Goal: Task Accomplishment & Management: Complete application form

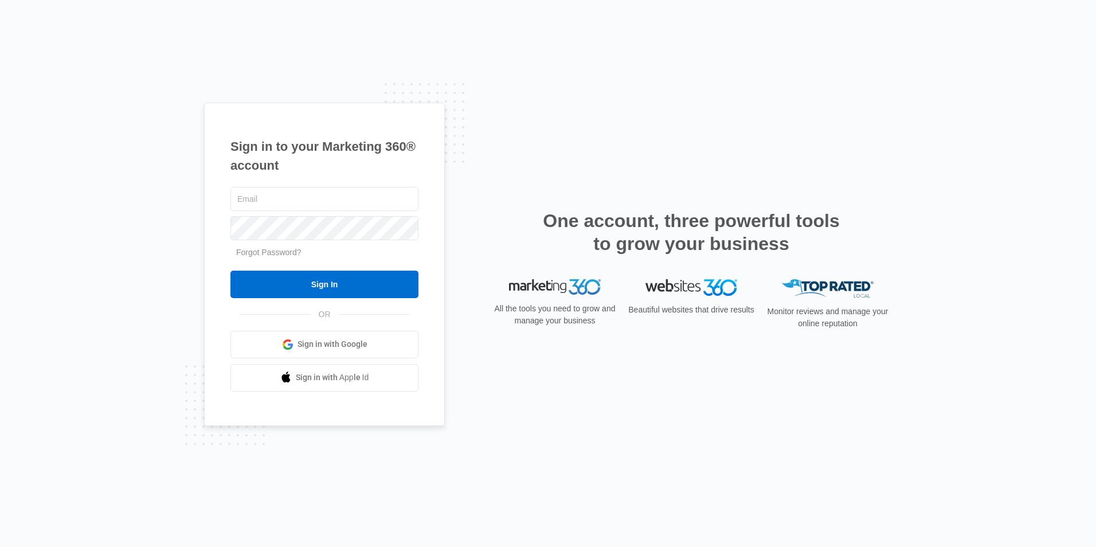
type input "Justice@havencontractingar.com"
click at [279, 298] on div "Justice@havencontractingar.com Forgot Password? Sign In OR Sign in with Google …" at bounding box center [324, 288] width 188 height 207
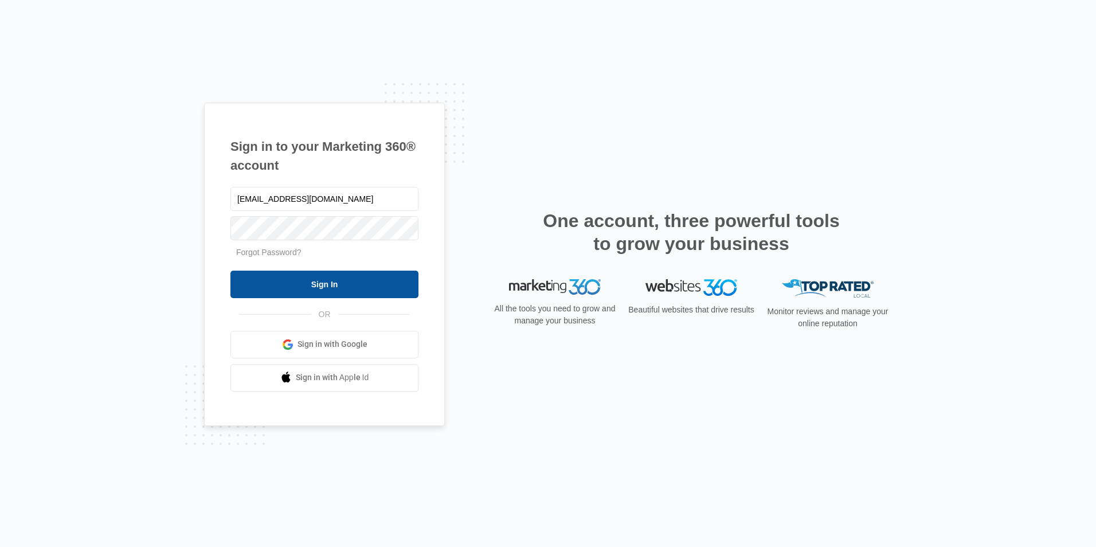
click at [281, 293] on input "Sign In" at bounding box center [324, 285] width 188 height 28
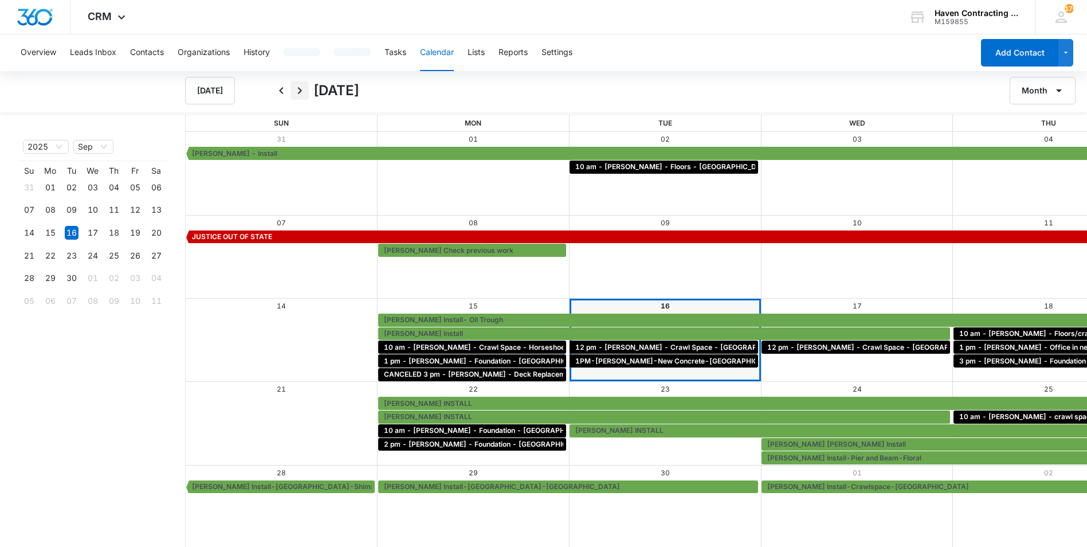
click at [298, 95] on icon "Next" at bounding box center [300, 91] width 14 height 14
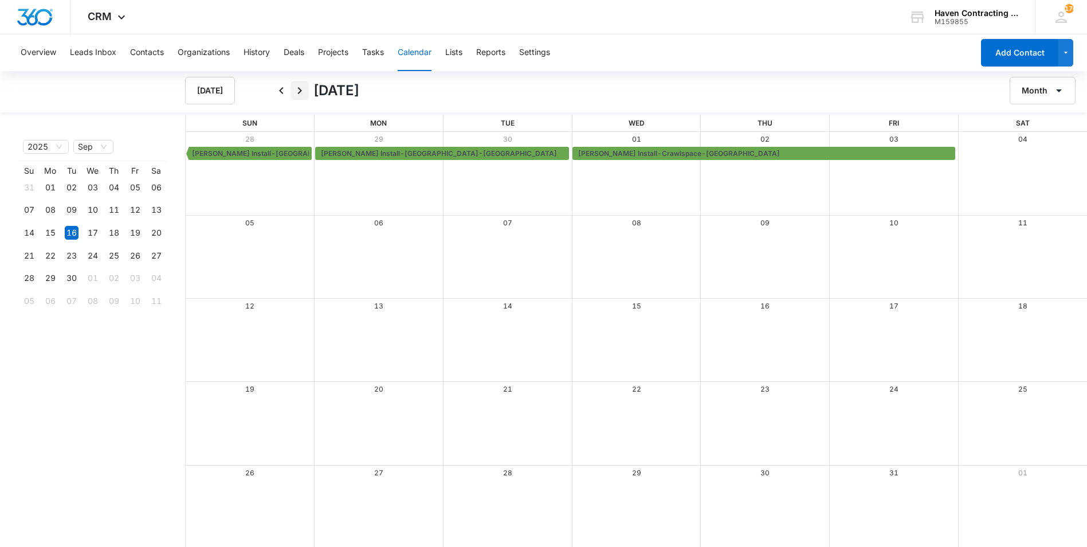
click at [298, 95] on icon "Next" at bounding box center [300, 91] width 14 height 14
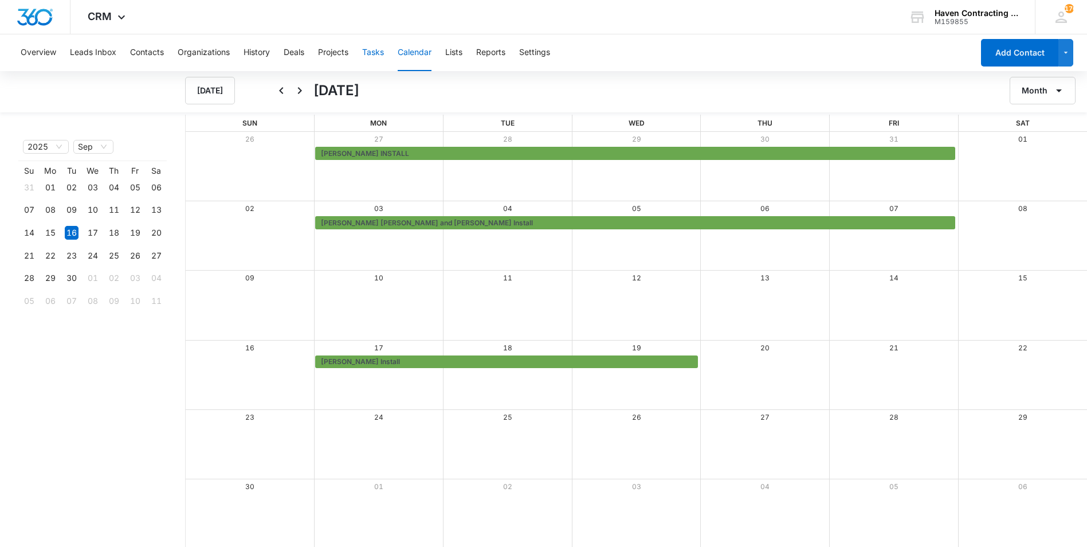
click at [383, 53] on button "Tasks" at bounding box center [373, 52] width 22 height 37
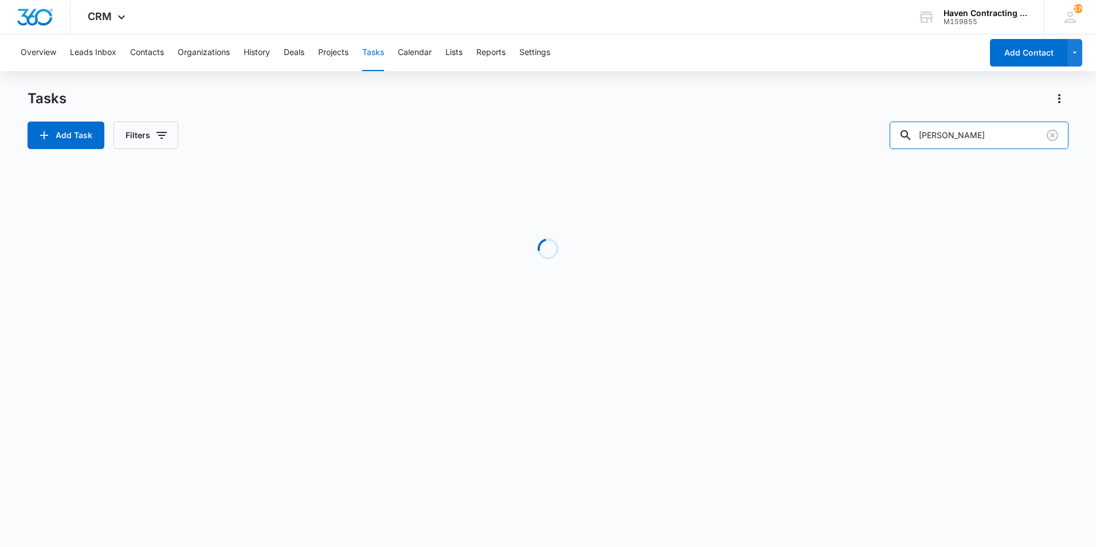
drag, startPoint x: 979, startPoint y: 142, endPoint x: 668, endPoint y: 135, distance: 311.4
click at [668, 135] on div "Add Task Filters BRAM" at bounding box center [548, 136] width 1041 height 28
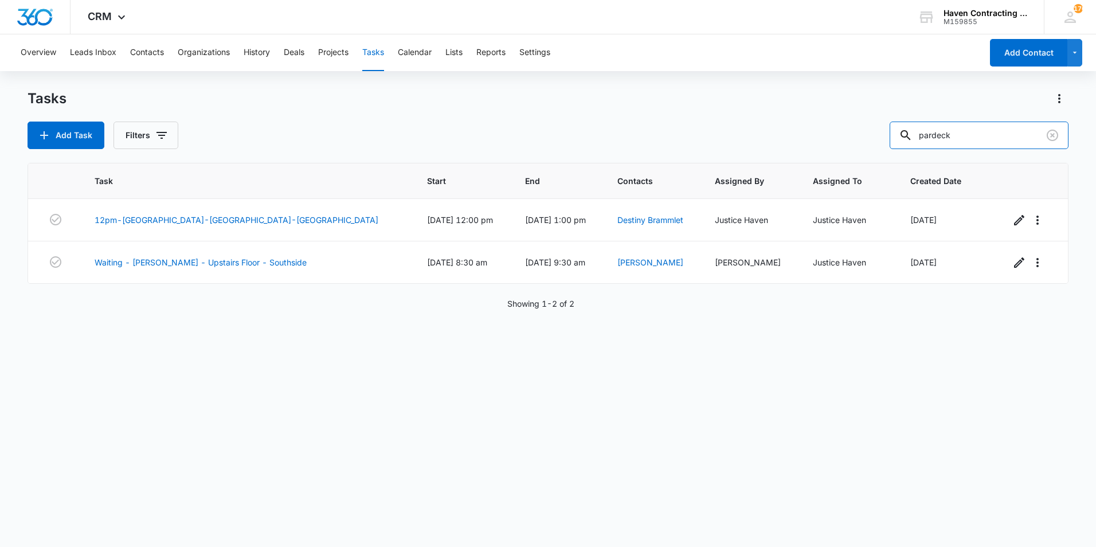
type input "pardeck"
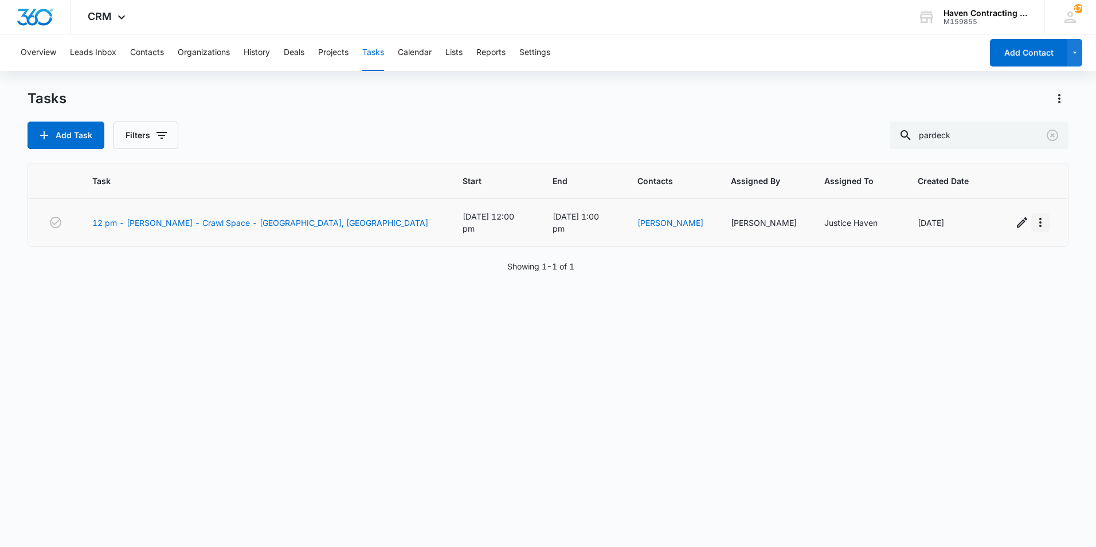
click at [1034, 222] on icon "button" at bounding box center [1041, 223] width 14 height 14
click at [1015, 223] on icon "button" at bounding box center [1022, 223] width 14 height 14
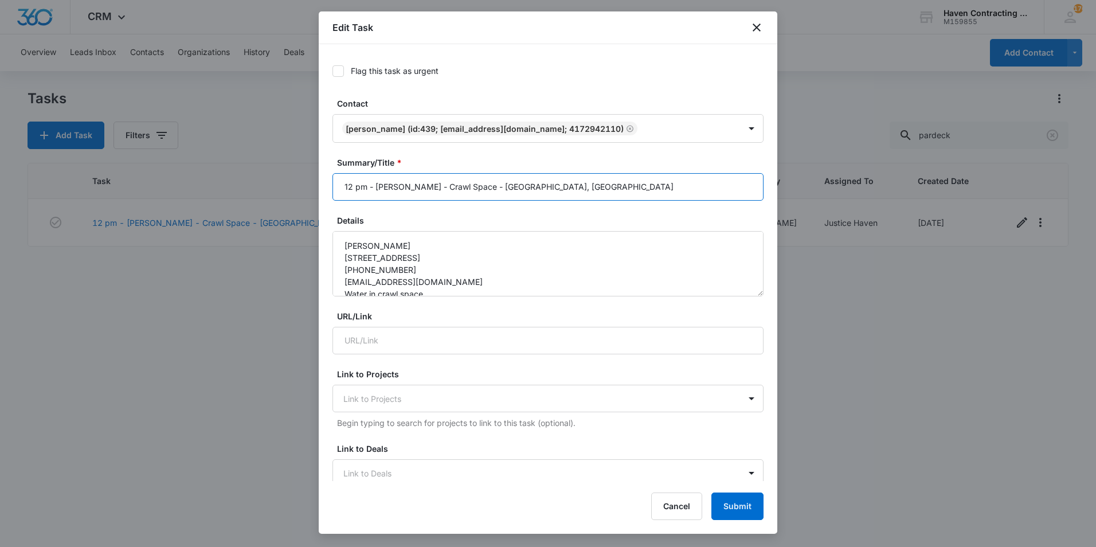
drag, startPoint x: 364, startPoint y: 187, endPoint x: 274, endPoint y: 188, distance: 90.0
click at [274, 188] on body "CRM Apps Reputation Websites Forms CRM Email Social Shop Payments POS Ads Intel…" at bounding box center [548, 273] width 1096 height 547
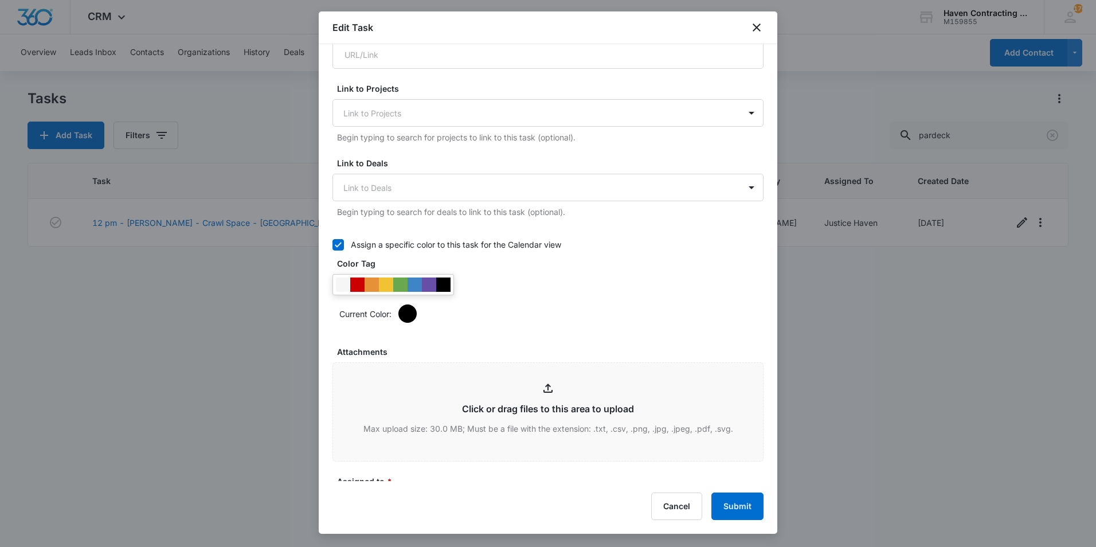
scroll to position [516, 0]
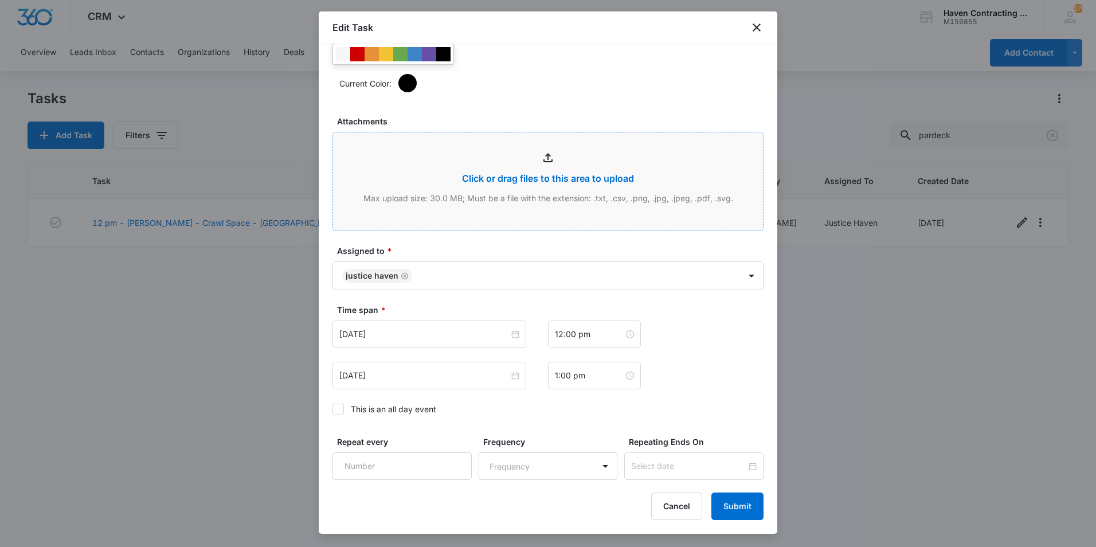
type input "QUOTED - [PERSON_NAME] - Crawl Space - [GEOGRAPHIC_DATA], [GEOGRAPHIC_DATA]"
click at [535, 201] on input "Attachments" at bounding box center [548, 181] width 430 height 98
type input "C:\fakepath\Pardeck-Crawlspace Repair-[GEOGRAPHIC_DATA]pdf"
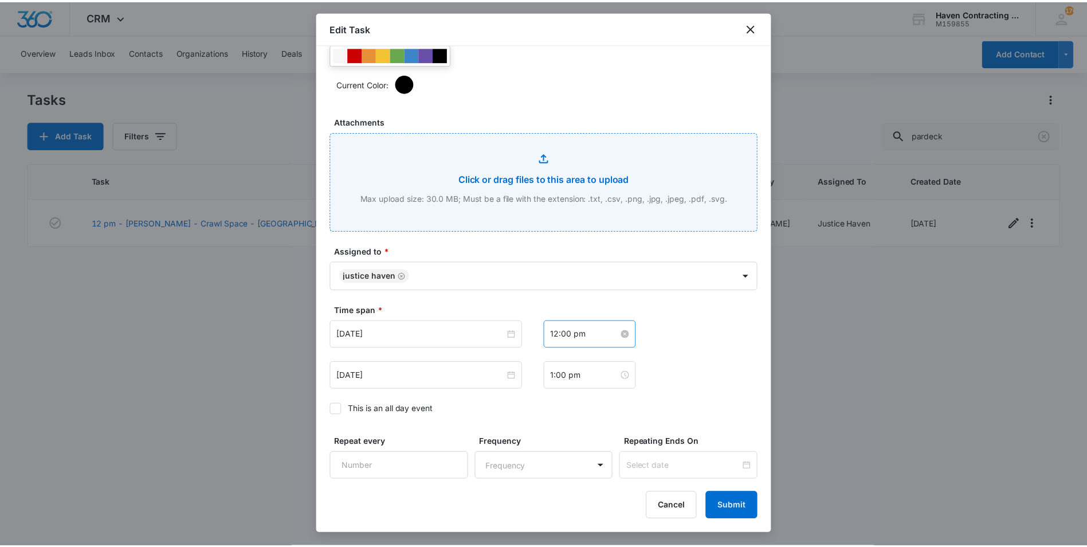
scroll to position [612, 0]
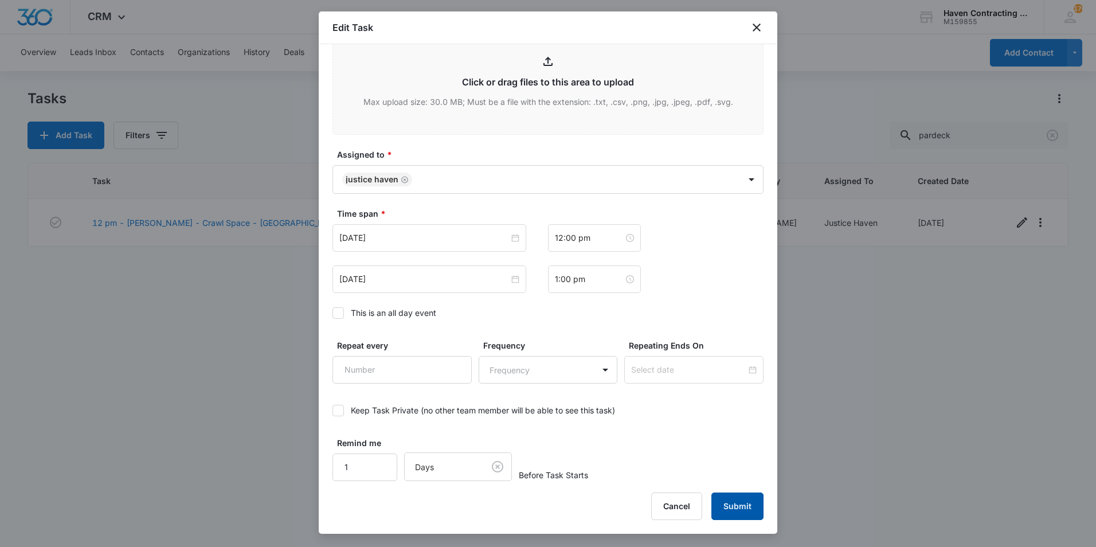
click at [738, 496] on button "Submit" at bounding box center [737, 506] width 52 height 28
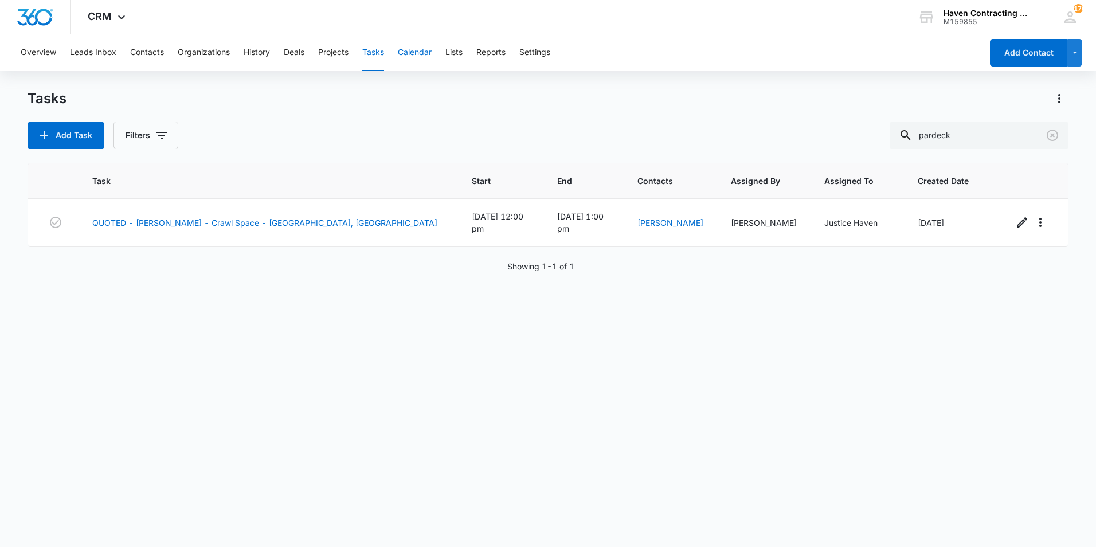
click at [415, 64] on button "Calendar" at bounding box center [415, 52] width 34 height 37
